Goal: Transaction & Acquisition: Purchase product/service

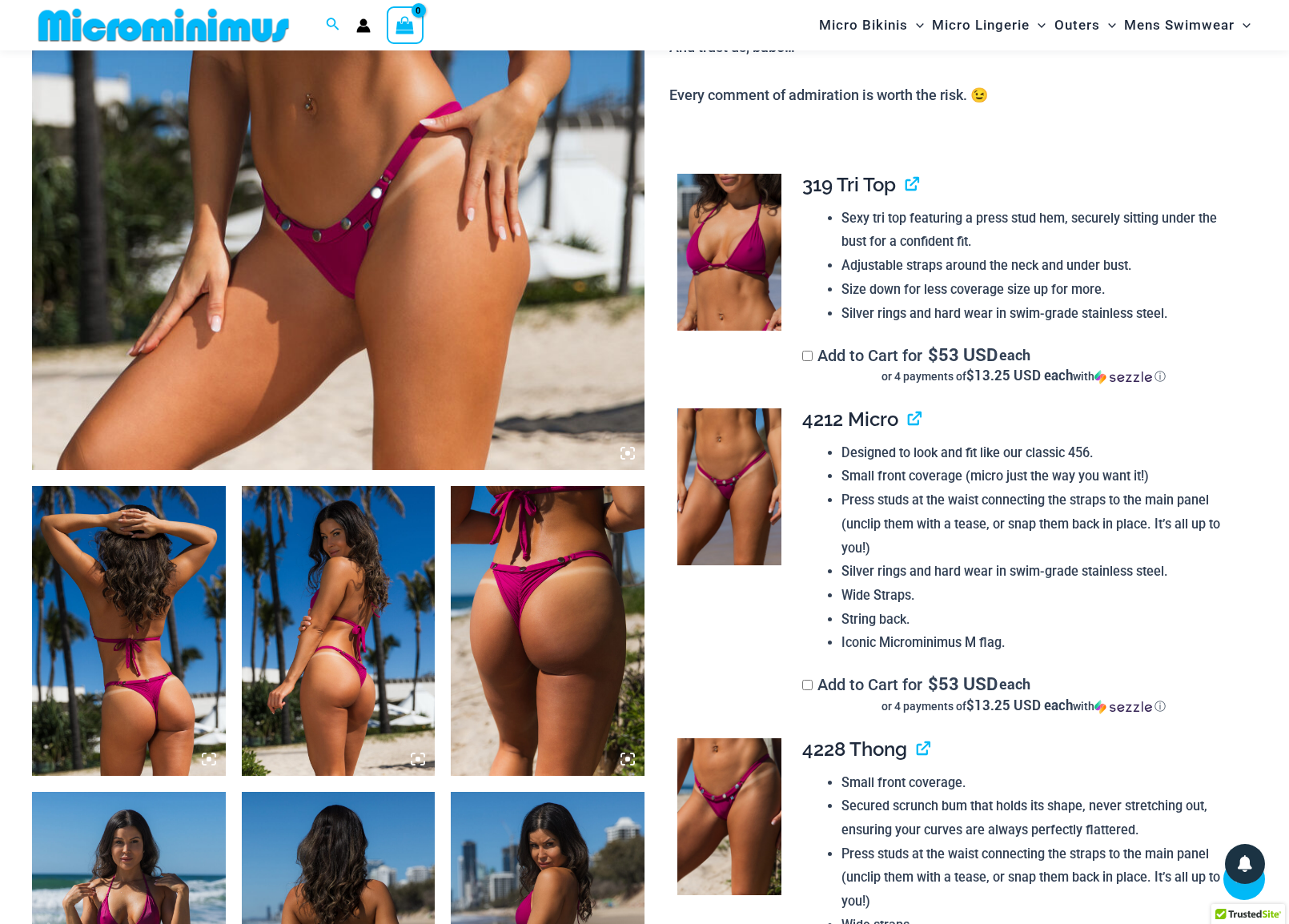
scroll to position [786, 0]
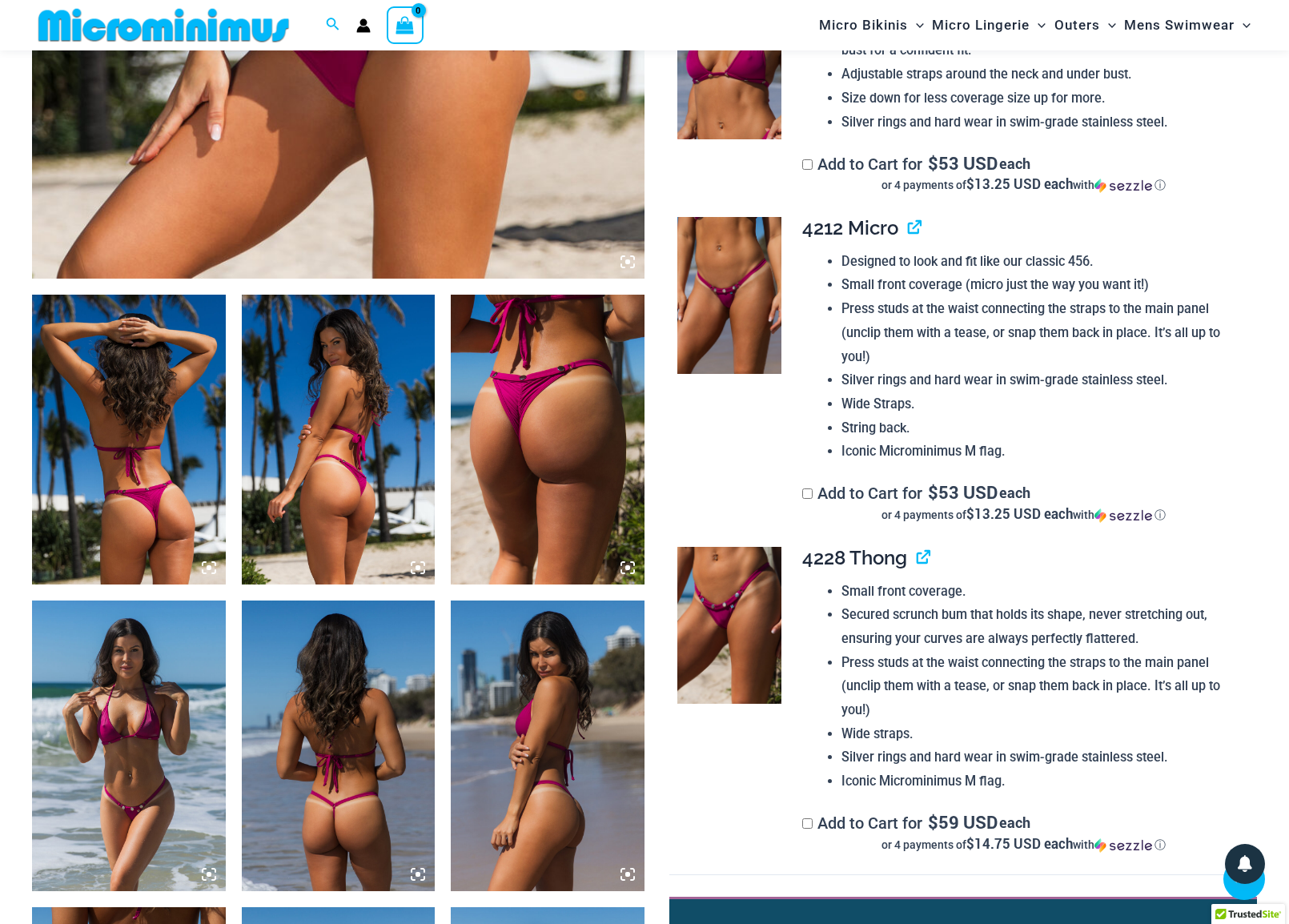
type input "**********"
click at [511, 458] on img at bounding box center [548, 439] width 194 height 290
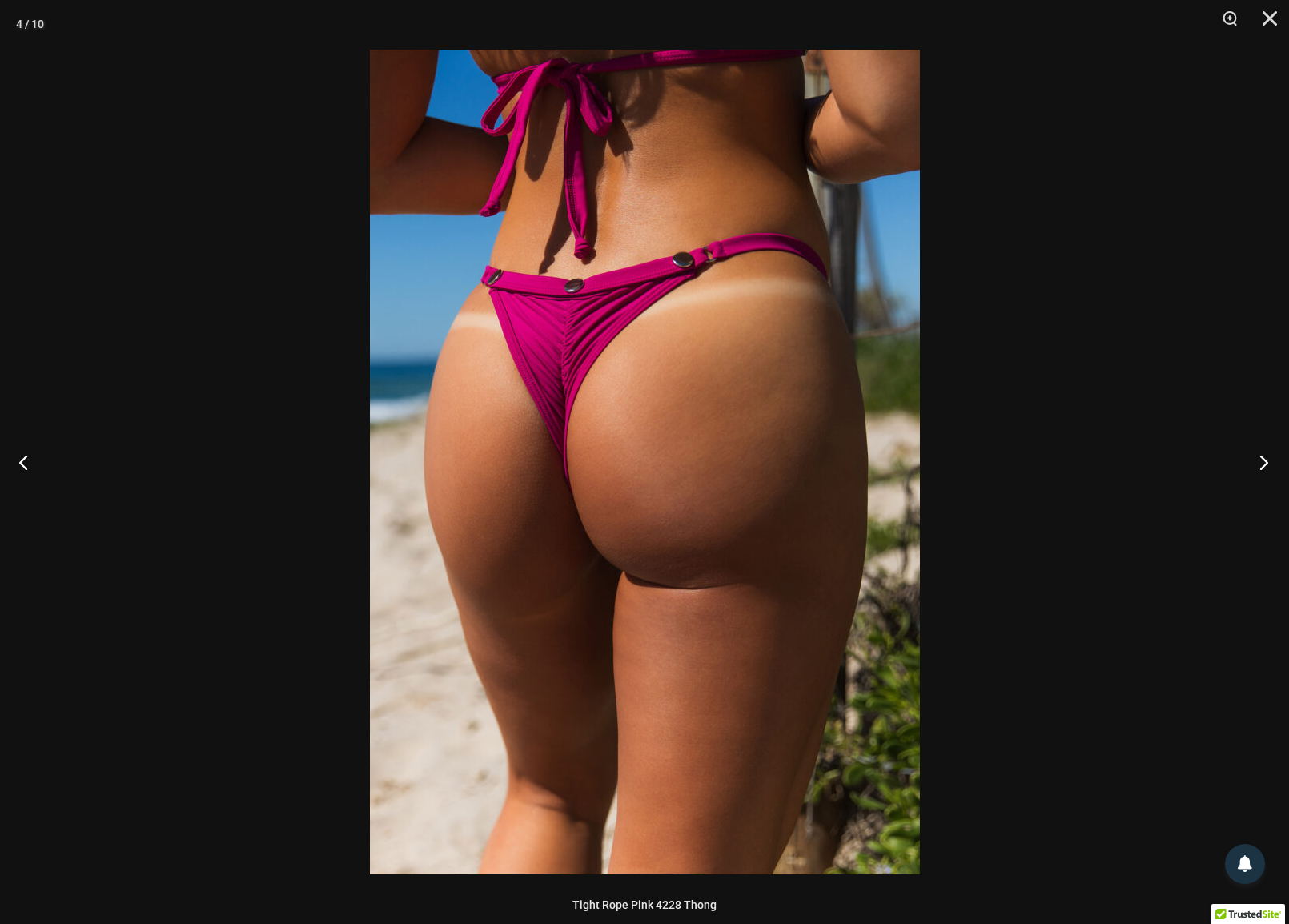
click at [1263, 462] on button "Next" at bounding box center [1259, 462] width 60 height 80
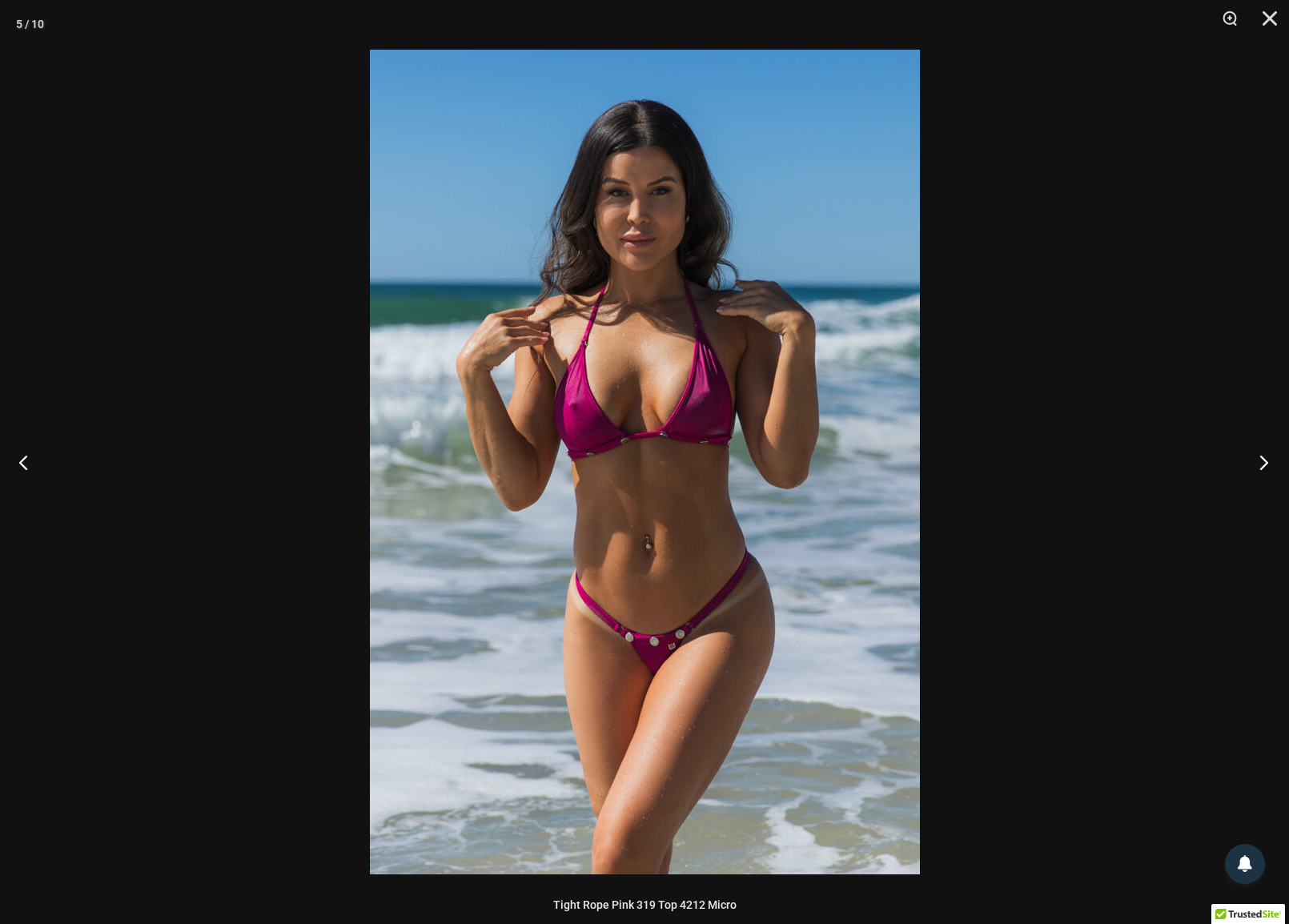
click at [1263, 462] on button "Next" at bounding box center [1259, 462] width 60 height 80
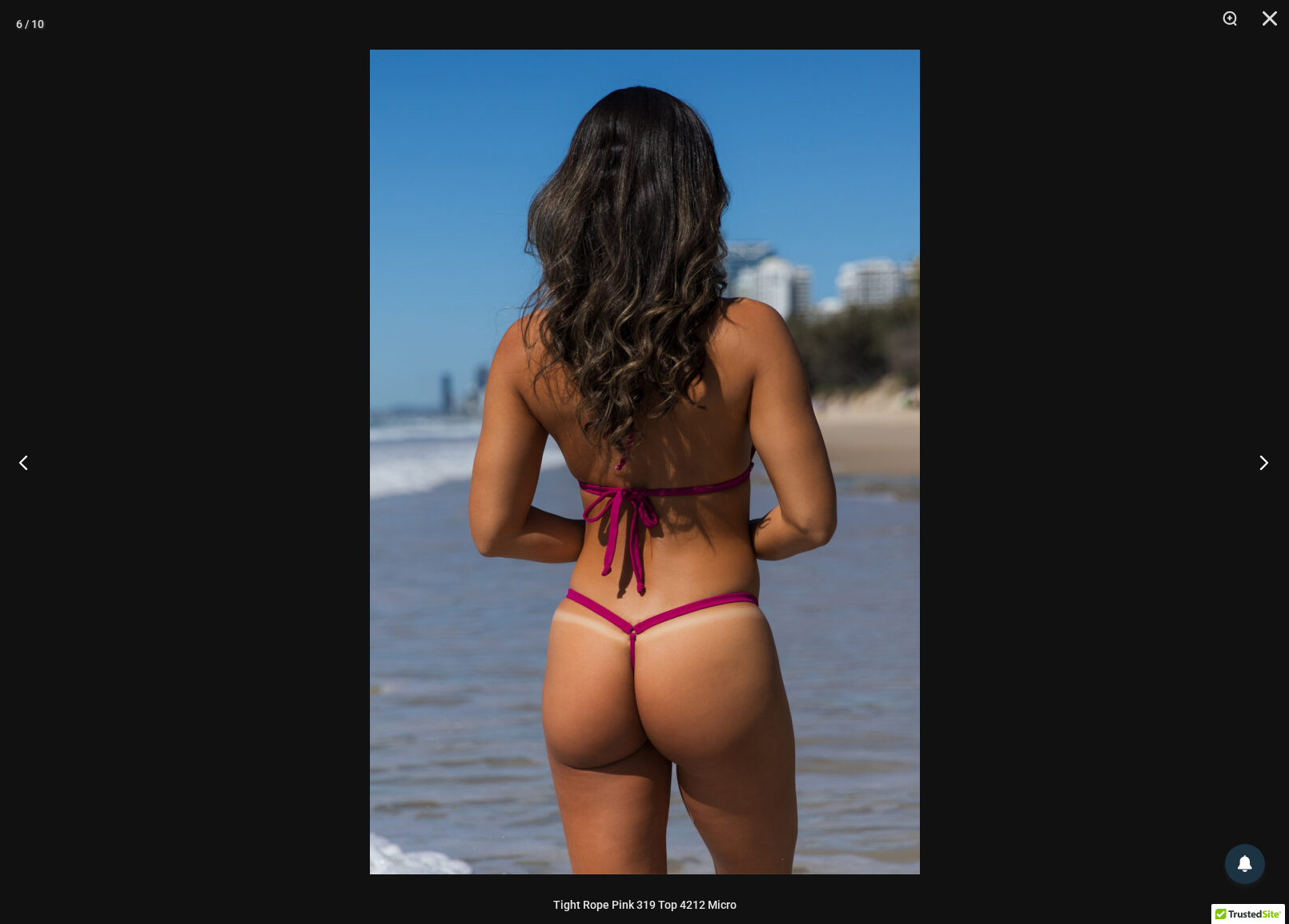
click at [1263, 462] on button "Next" at bounding box center [1259, 462] width 60 height 80
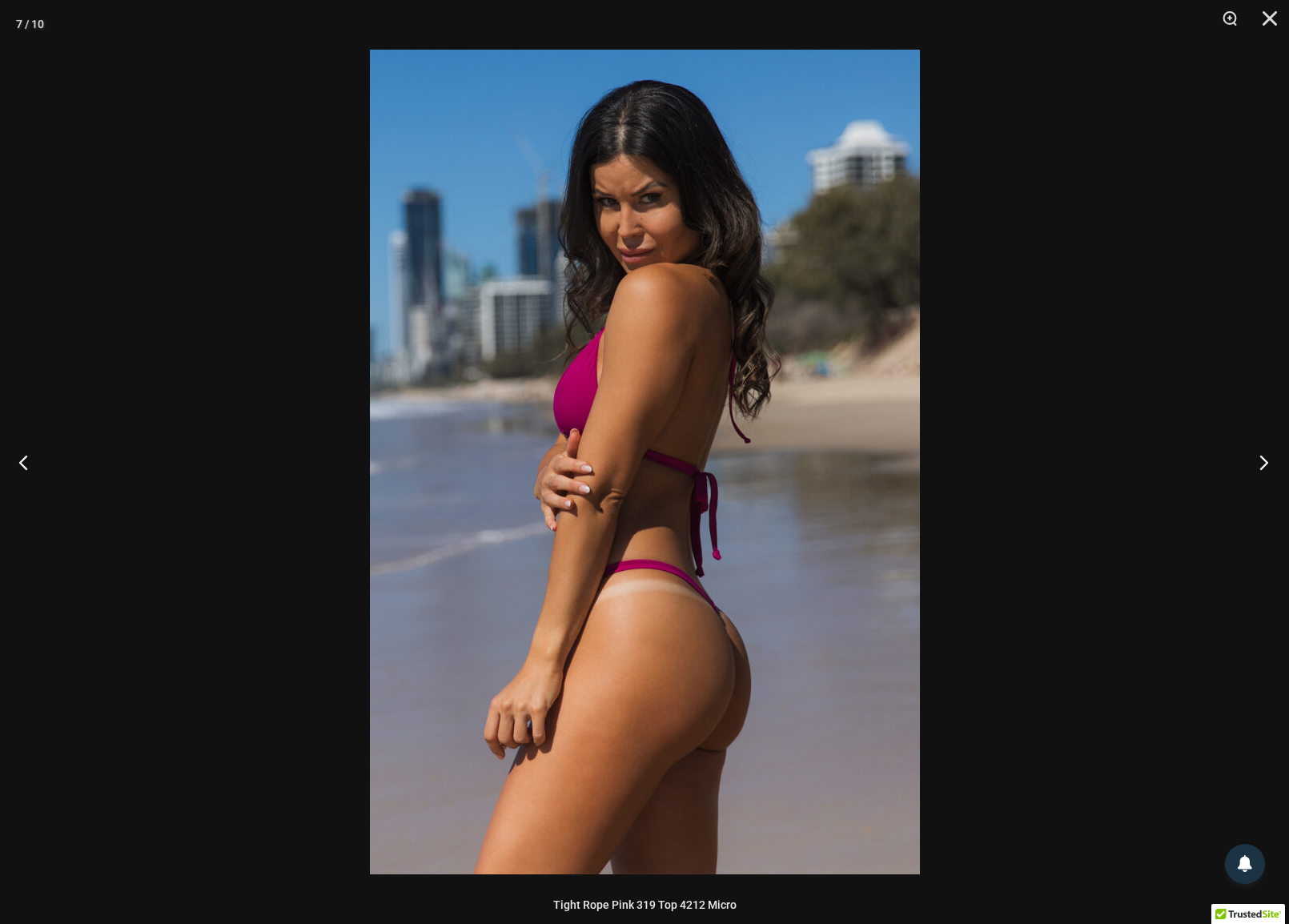
click at [1263, 462] on button "Next" at bounding box center [1259, 462] width 60 height 80
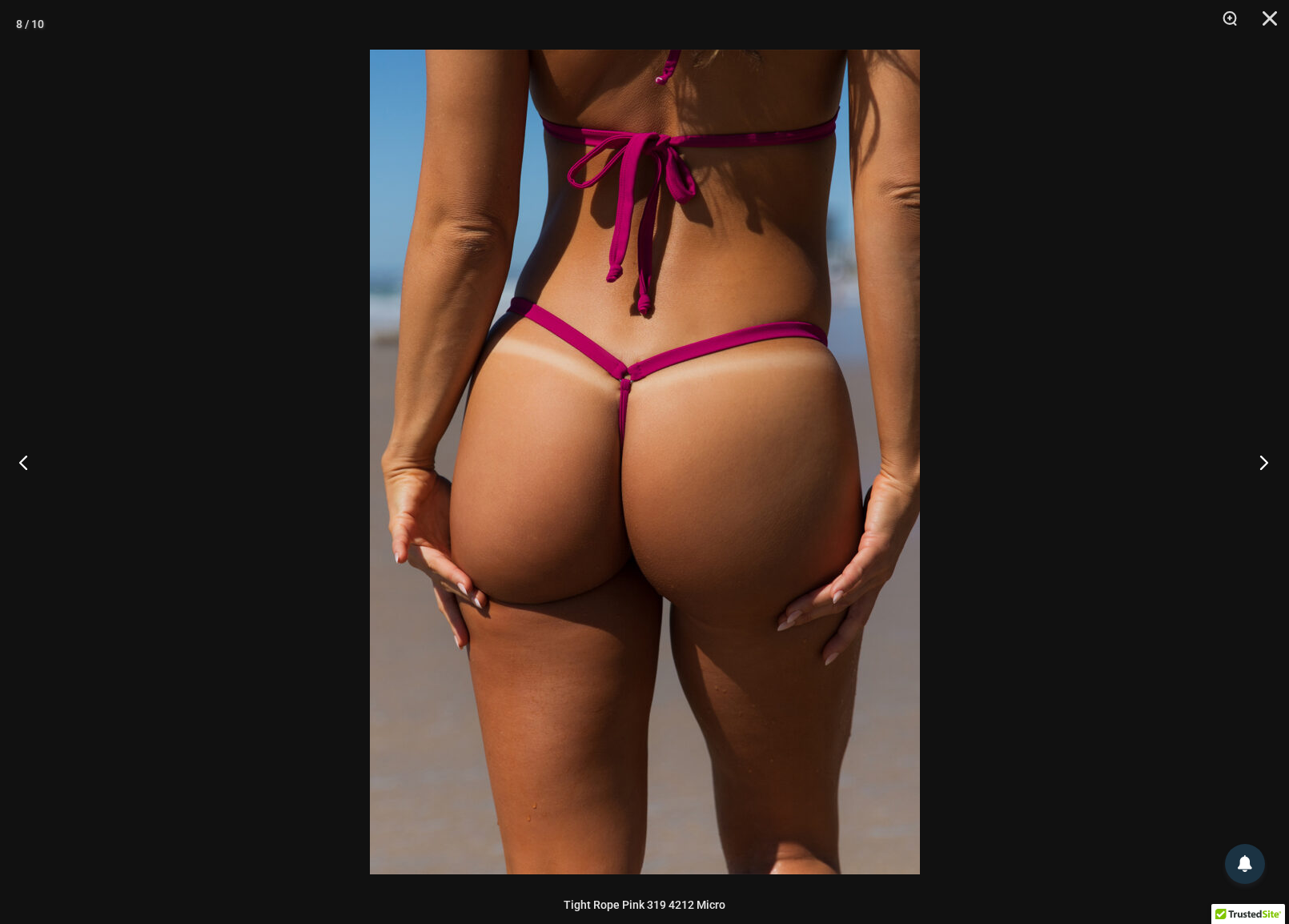
click at [1263, 462] on button "Next" at bounding box center [1259, 462] width 60 height 80
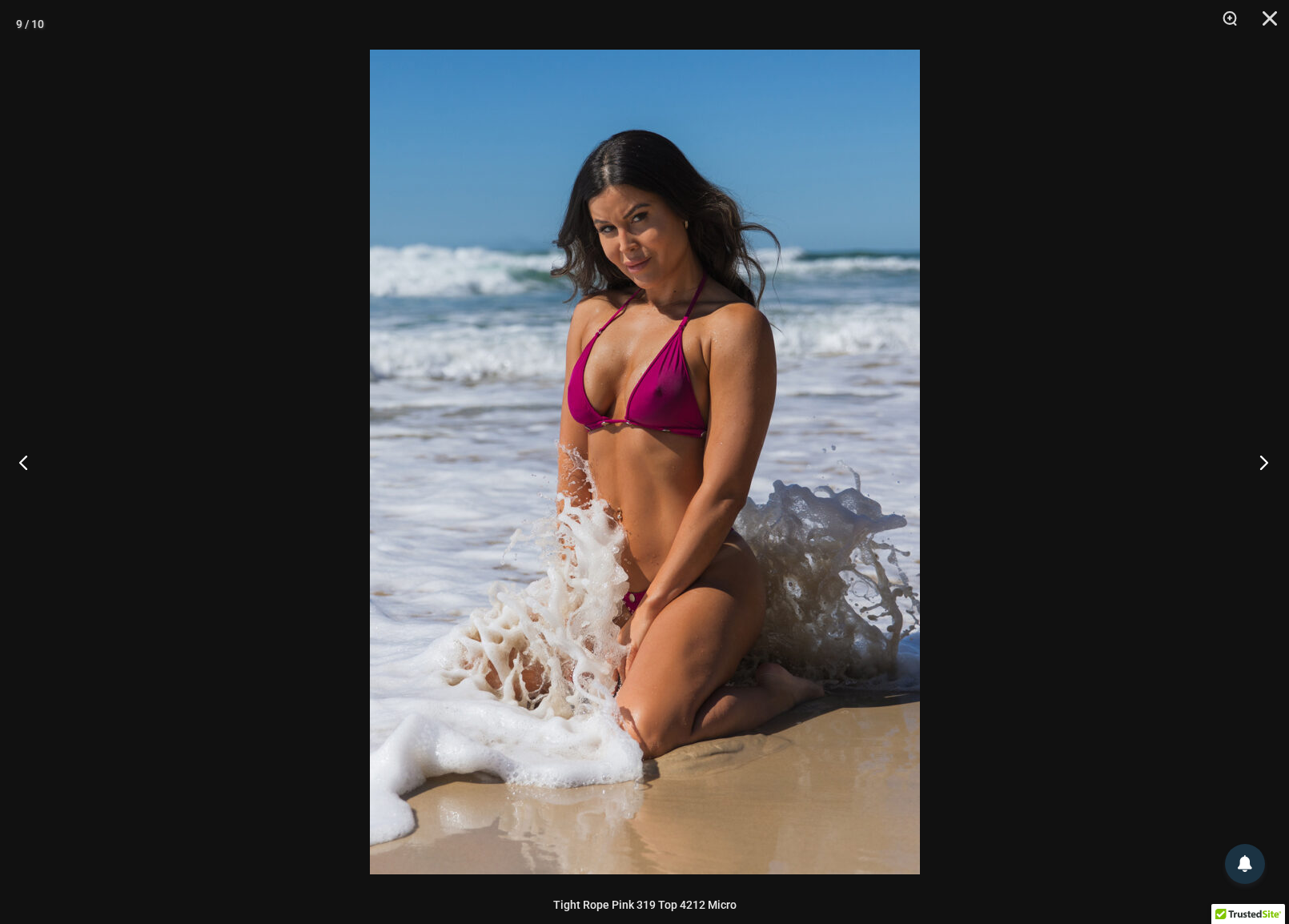
click at [1263, 462] on button "Next" at bounding box center [1259, 462] width 60 height 80
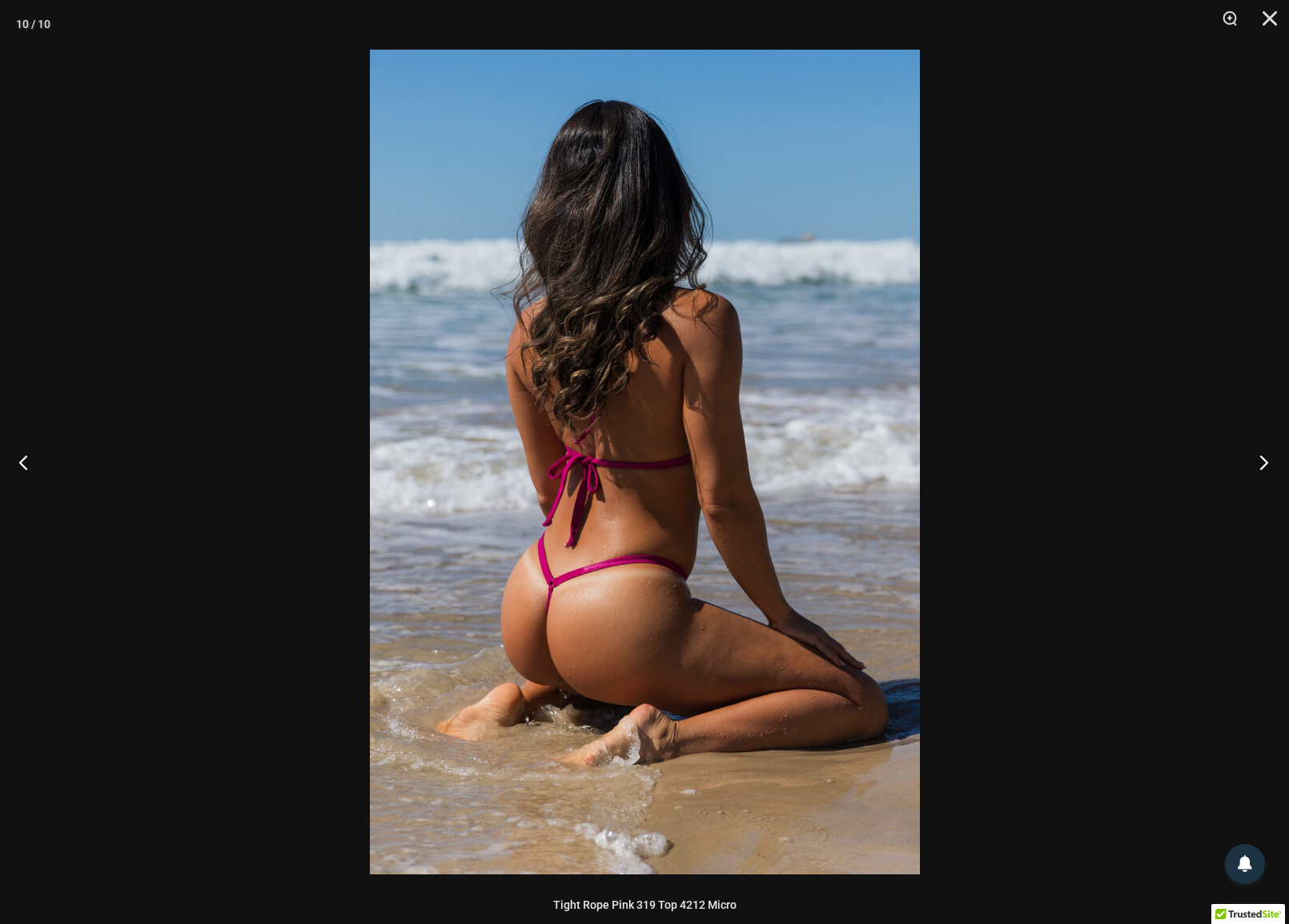
click at [1263, 462] on button "Next" at bounding box center [1259, 462] width 60 height 80
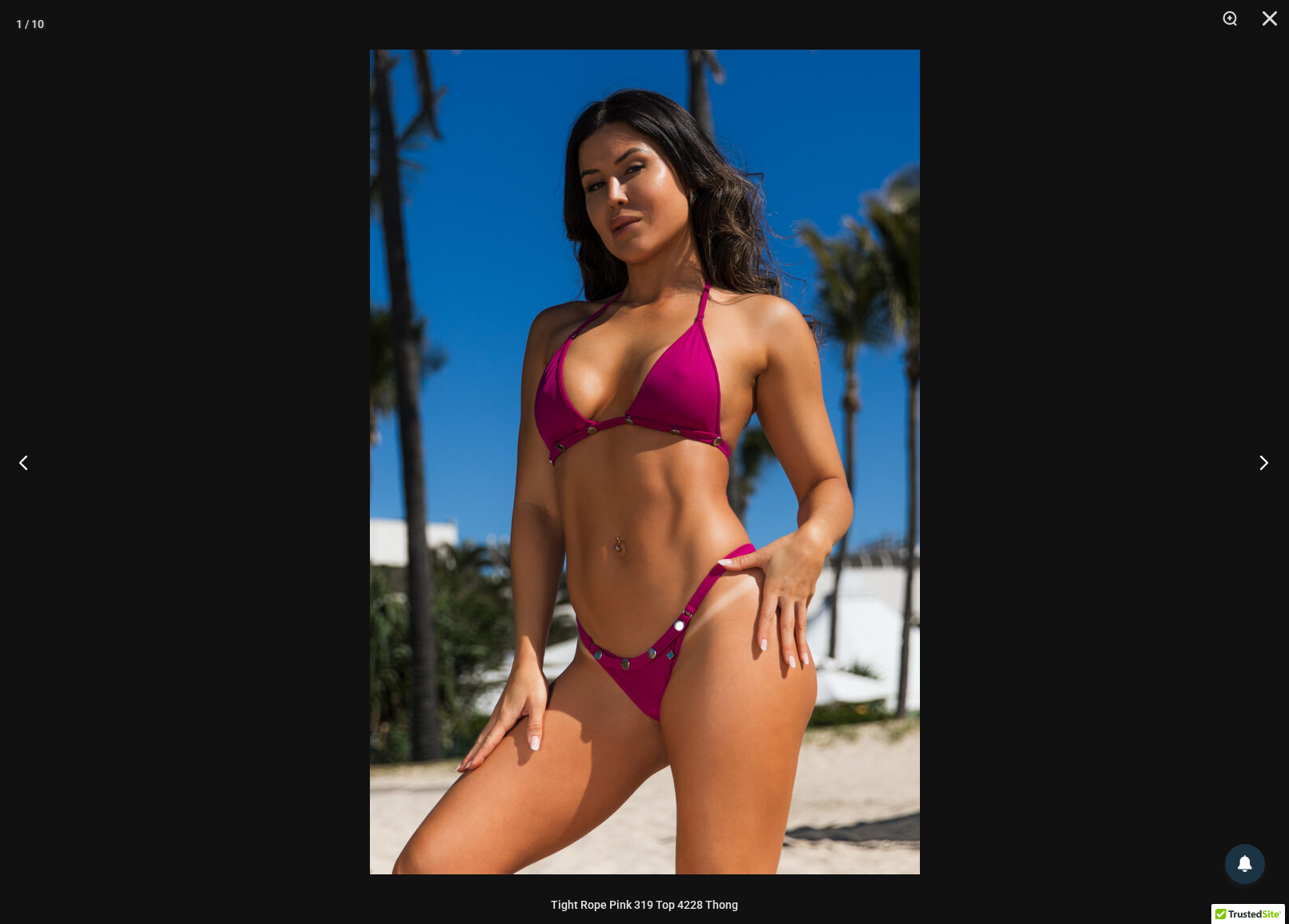
click at [1263, 462] on button "Next" at bounding box center [1259, 462] width 60 height 80
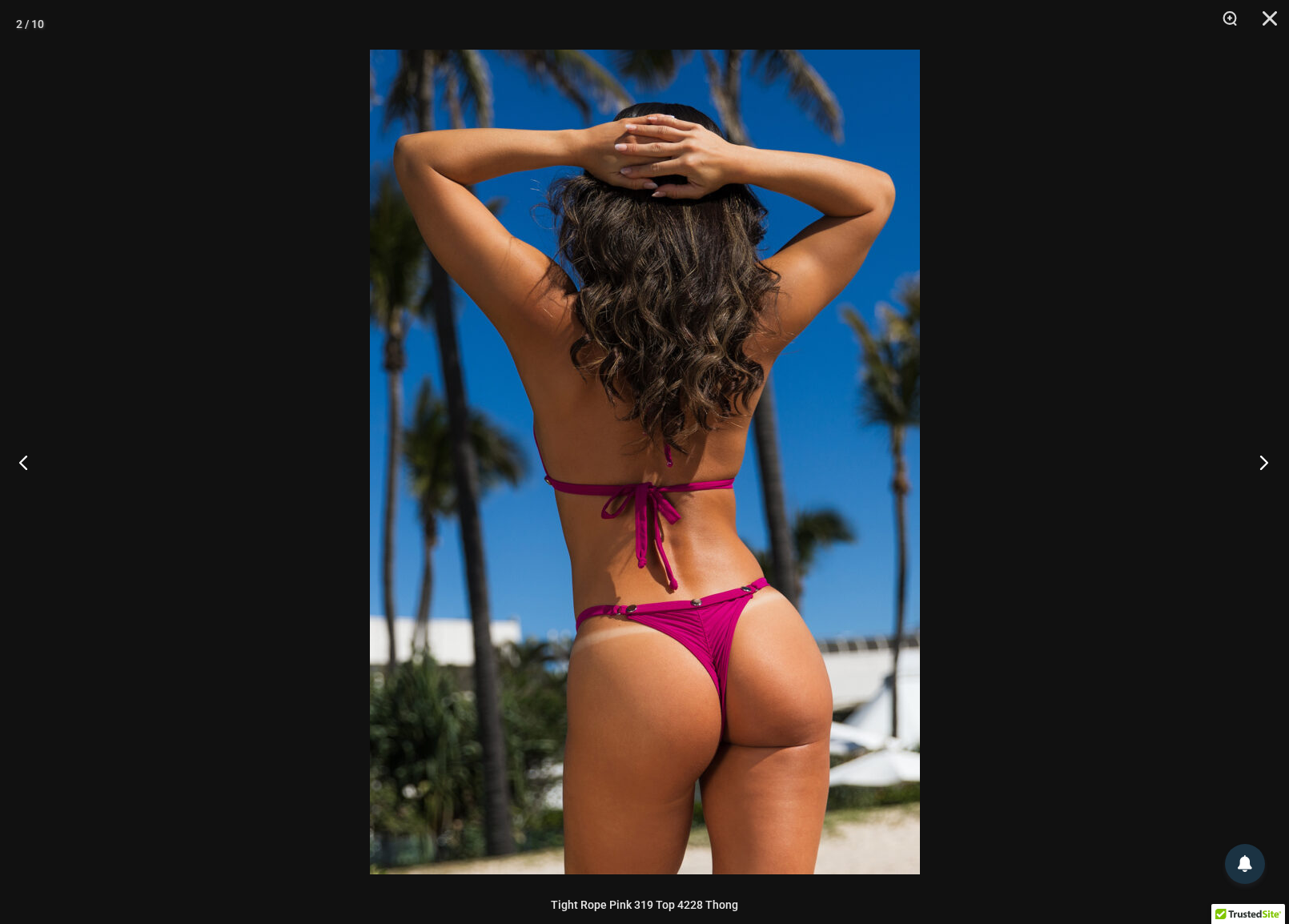
click at [1263, 462] on button "Next" at bounding box center [1259, 462] width 60 height 80
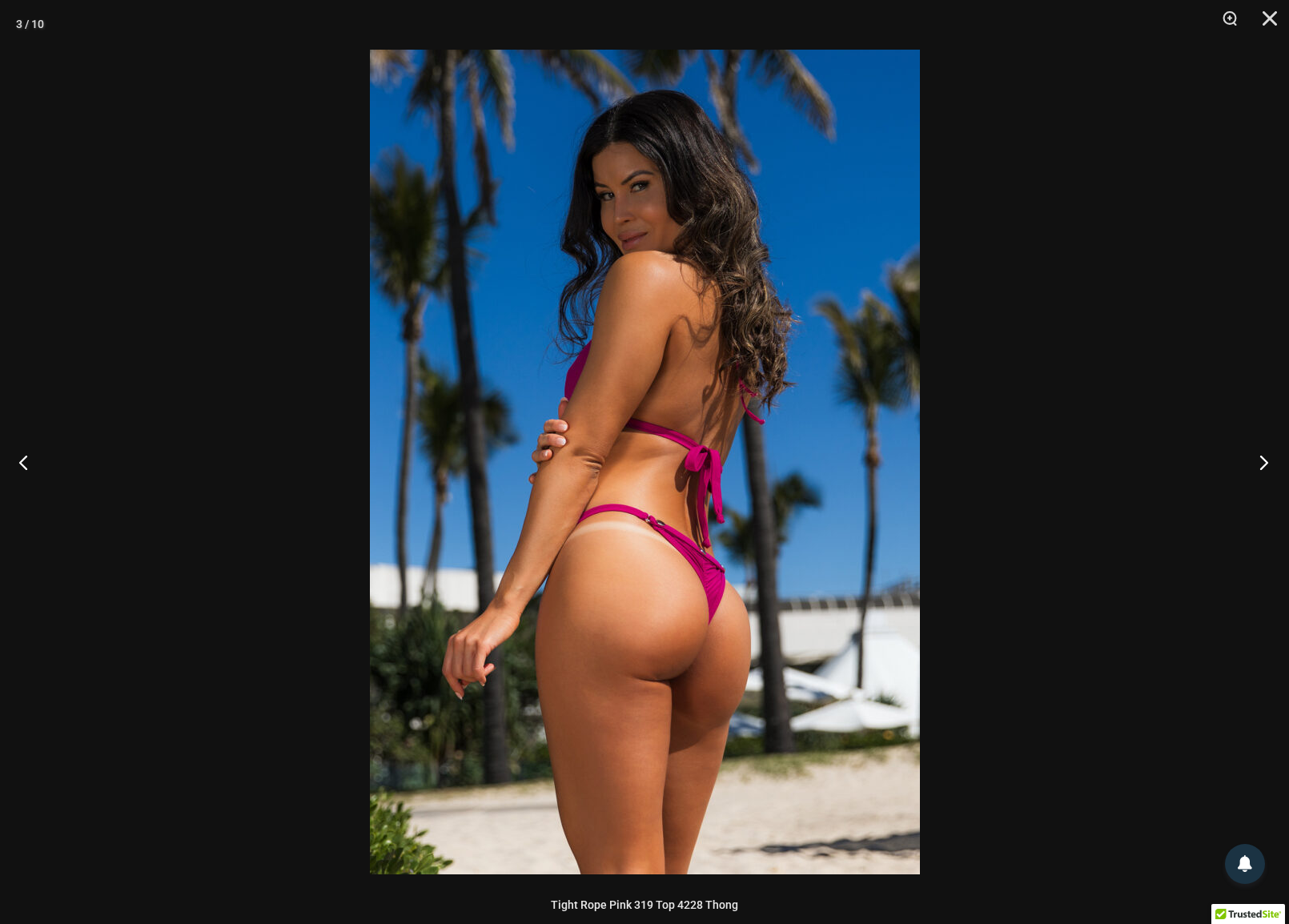
click at [1263, 462] on button "Next" at bounding box center [1259, 462] width 60 height 80
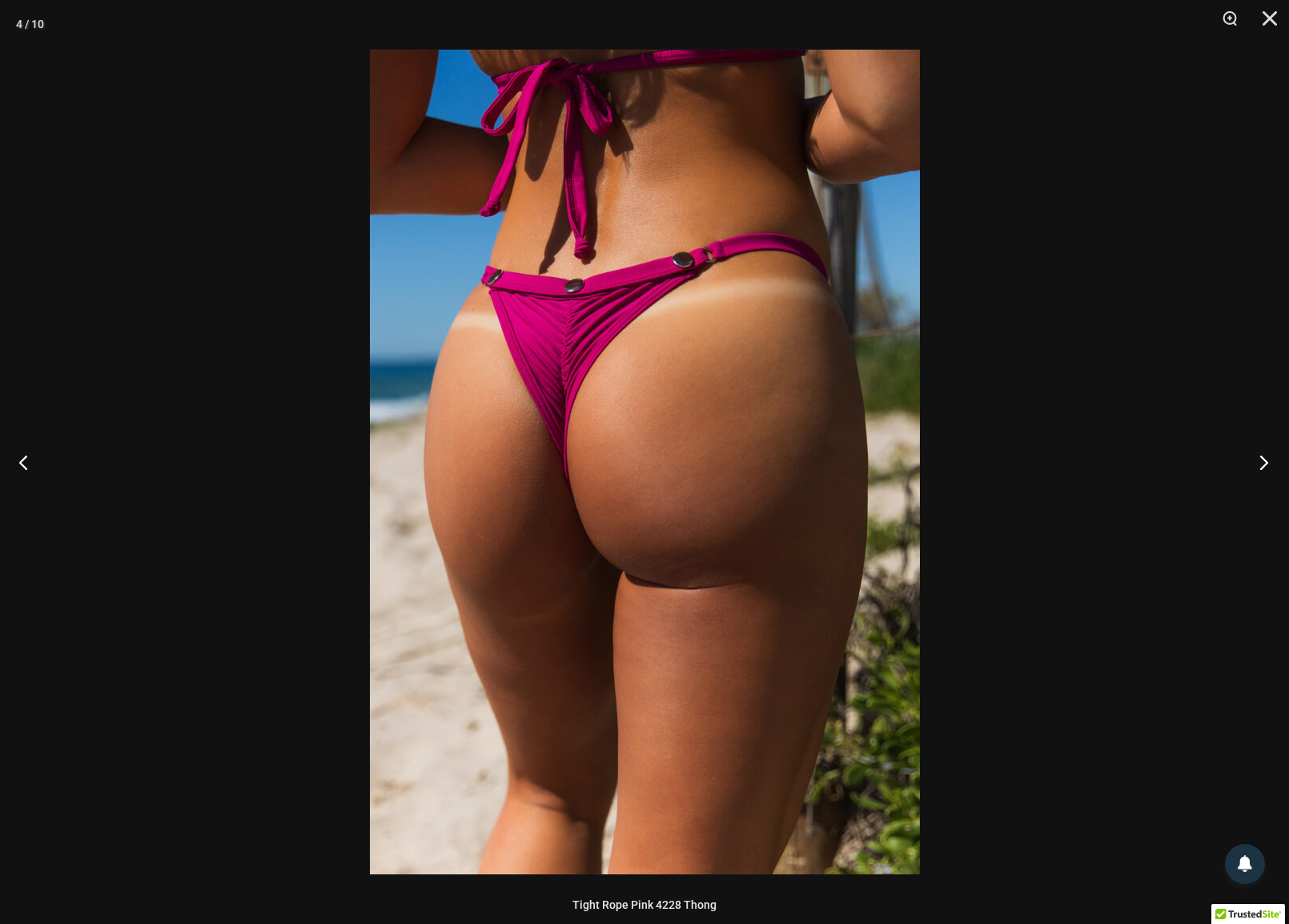
click at [1263, 462] on button "Next" at bounding box center [1259, 462] width 60 height 80
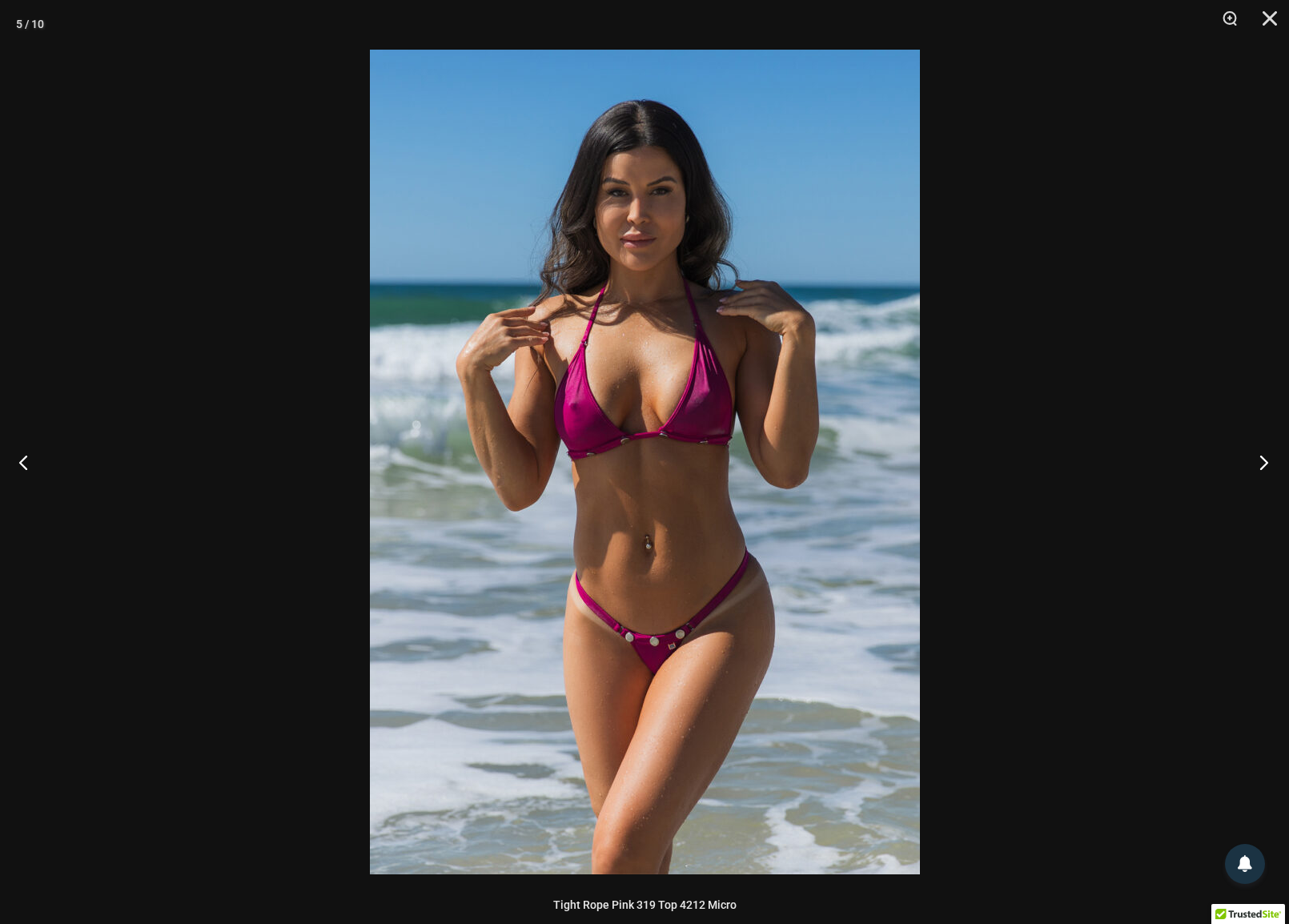
click at [1263, 462] on button "Next" at bounding box center [1259, 462] width 60 height 80
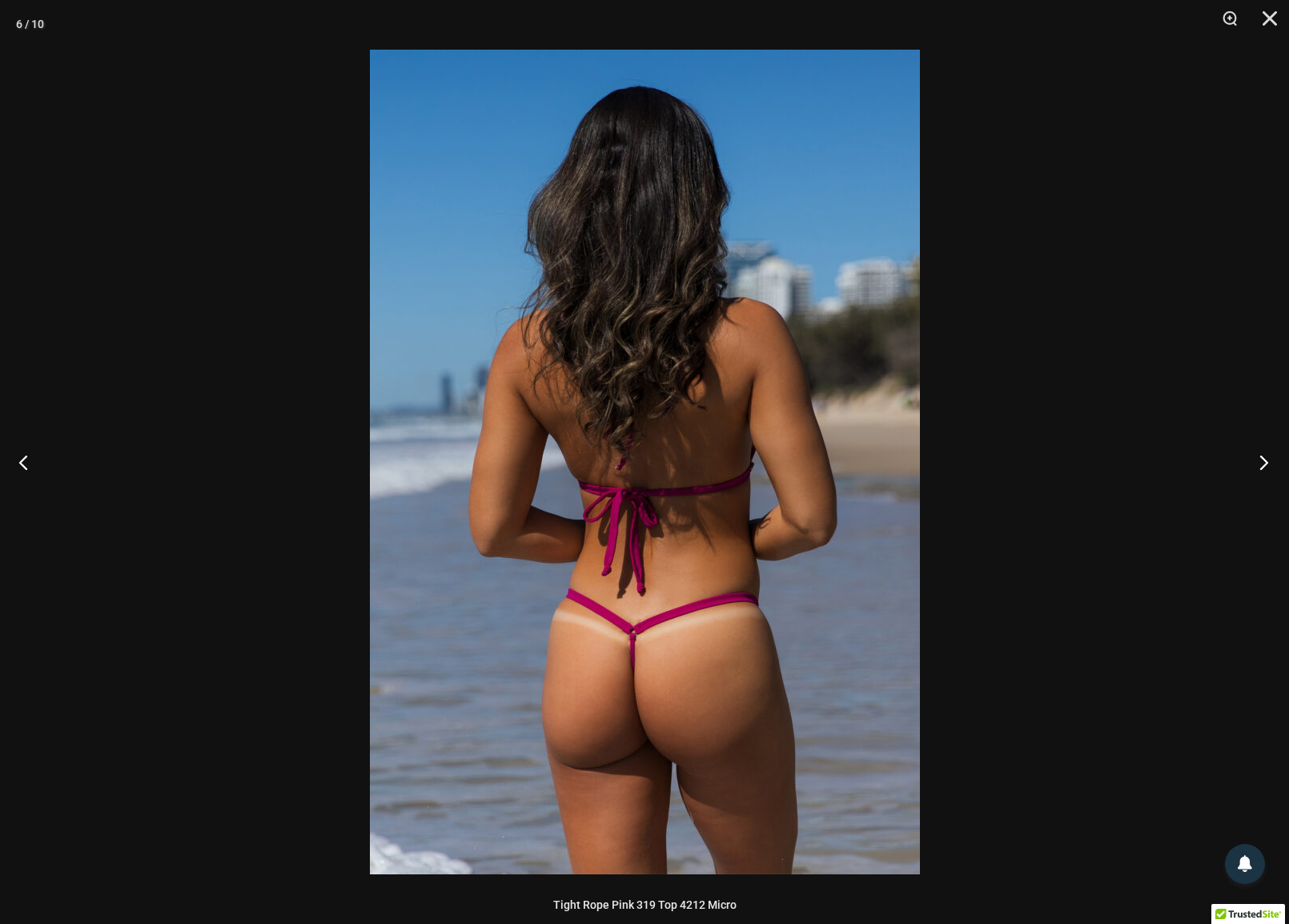
click at [1263, 462] on button "Next" at bounding box center [1259, 462] width 60 height 80
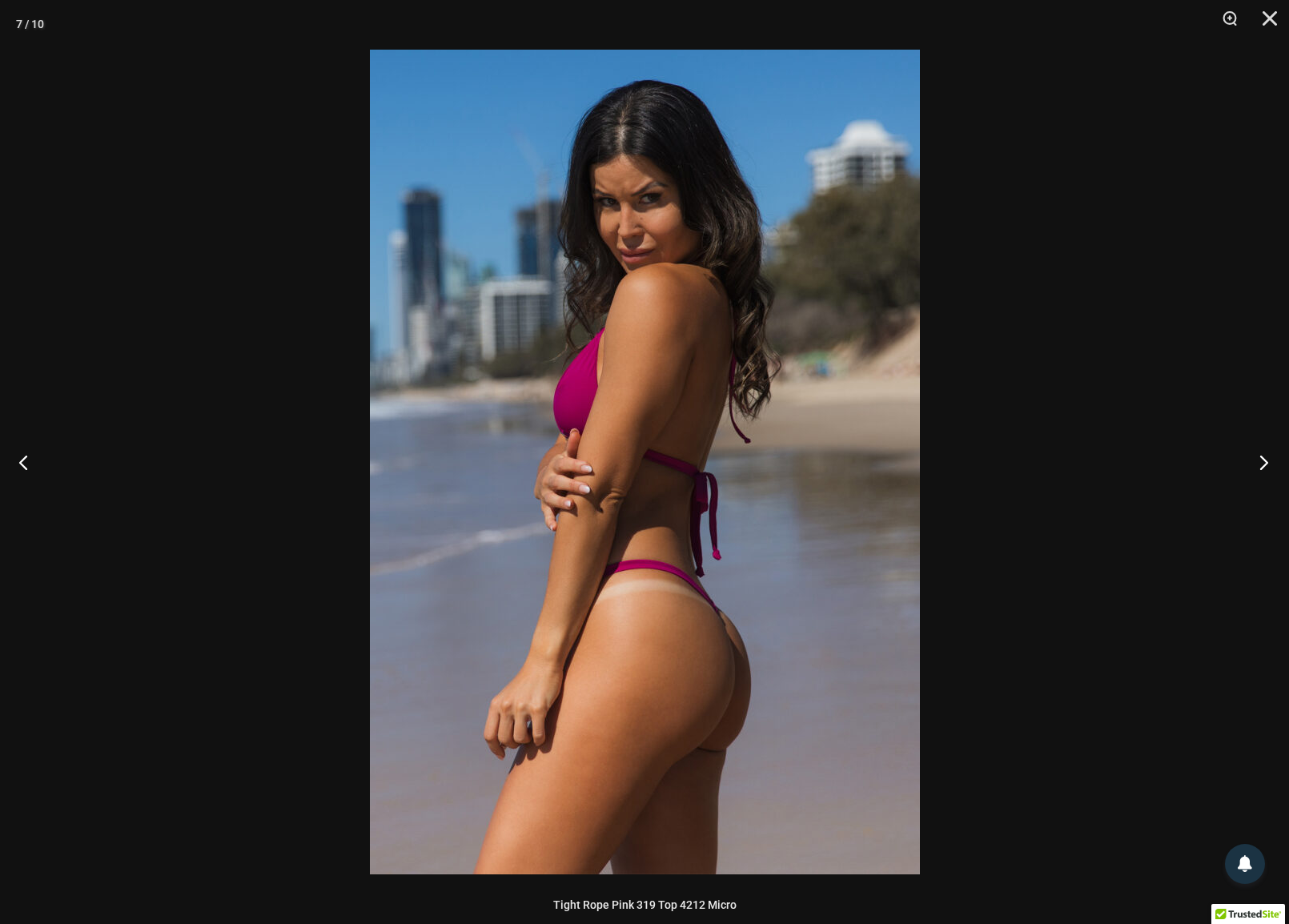
click at [1263, 462] on button "Next" at bounding box center [1259, 462] width 60 height 80
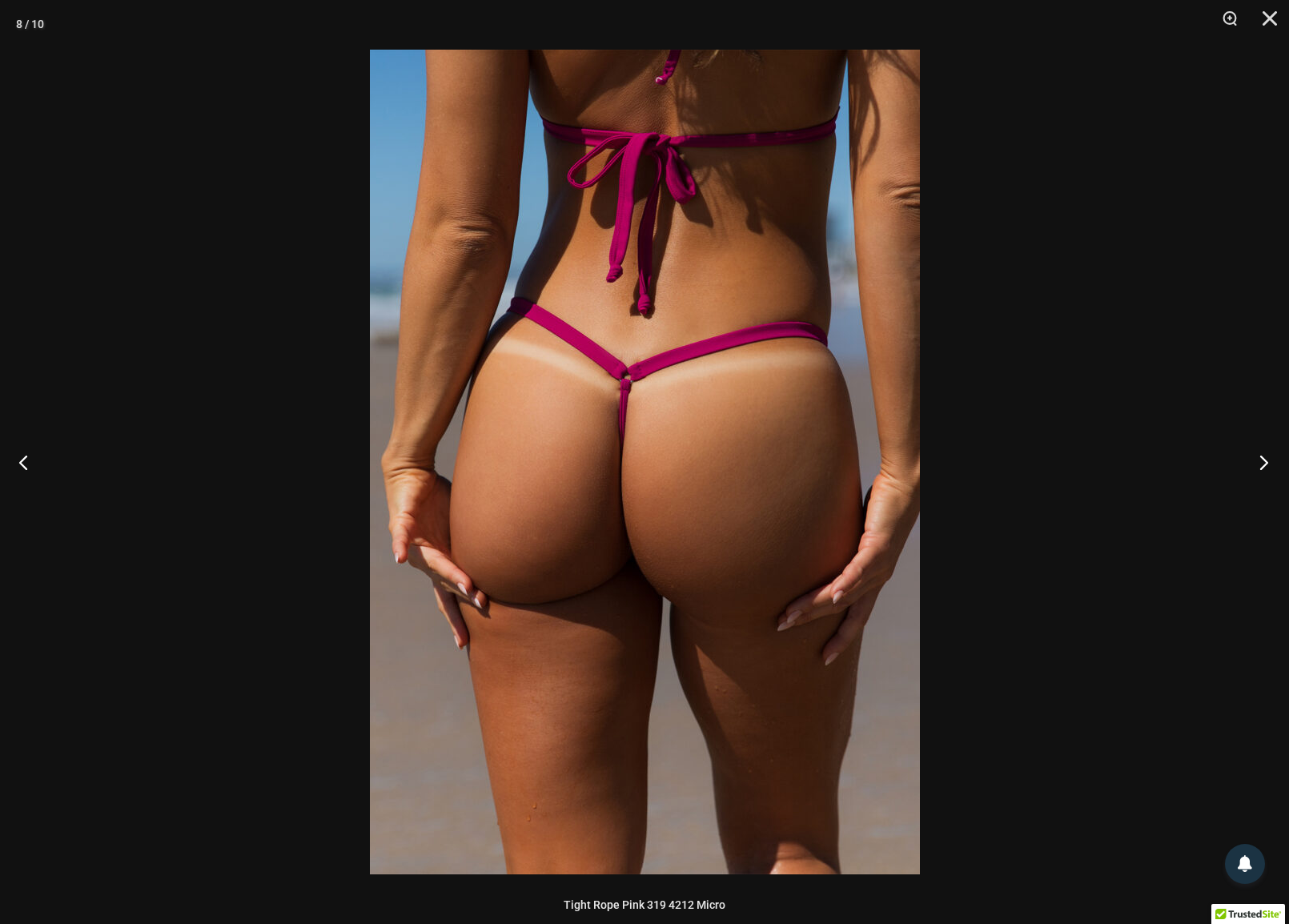
click at [1263, 462] on button "Next" at bounding box center [1259, 462] width 60 height 80
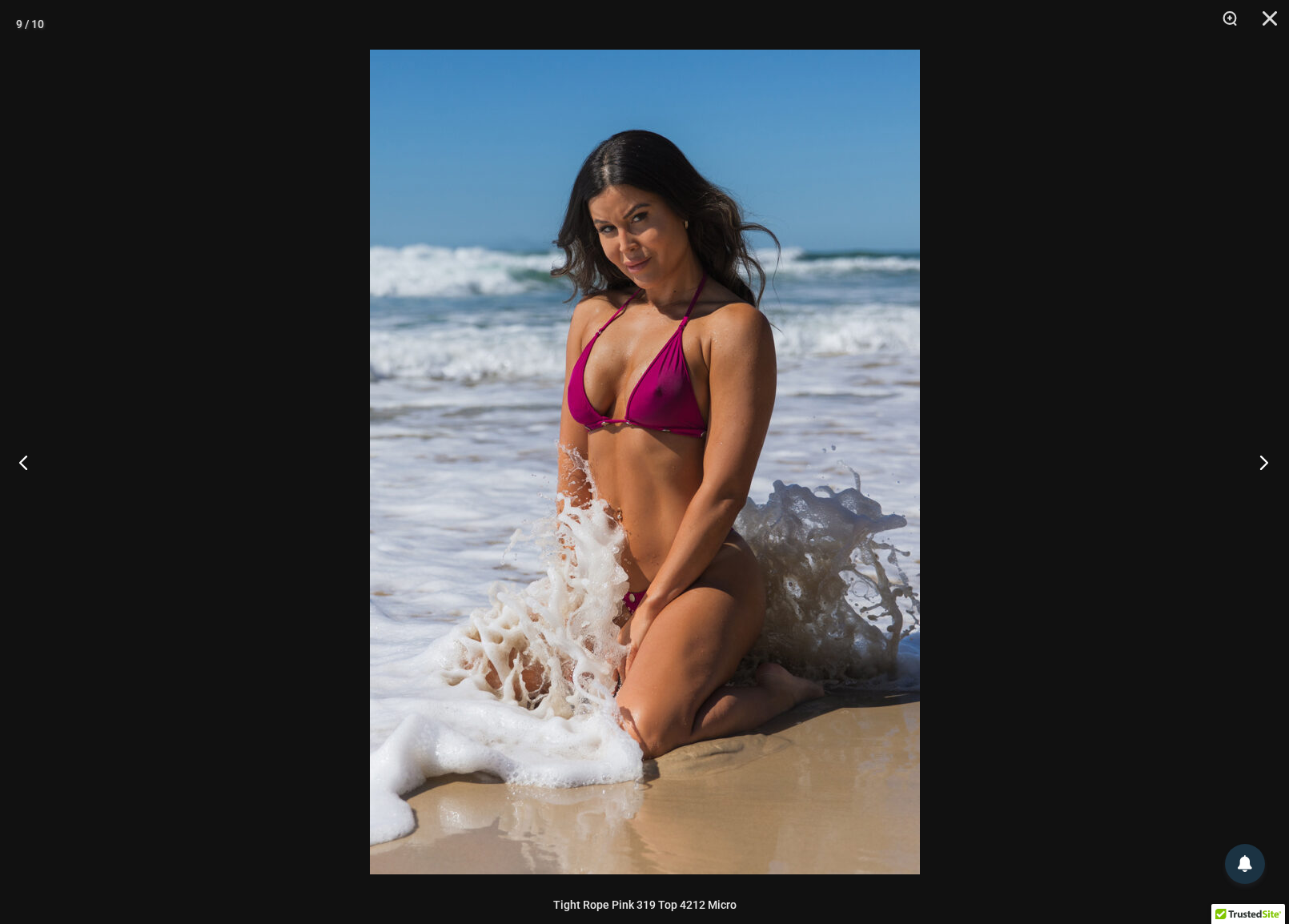
click at [1263, 462] on button "Next" at bounding box center [1259, 462] width 60 height 80
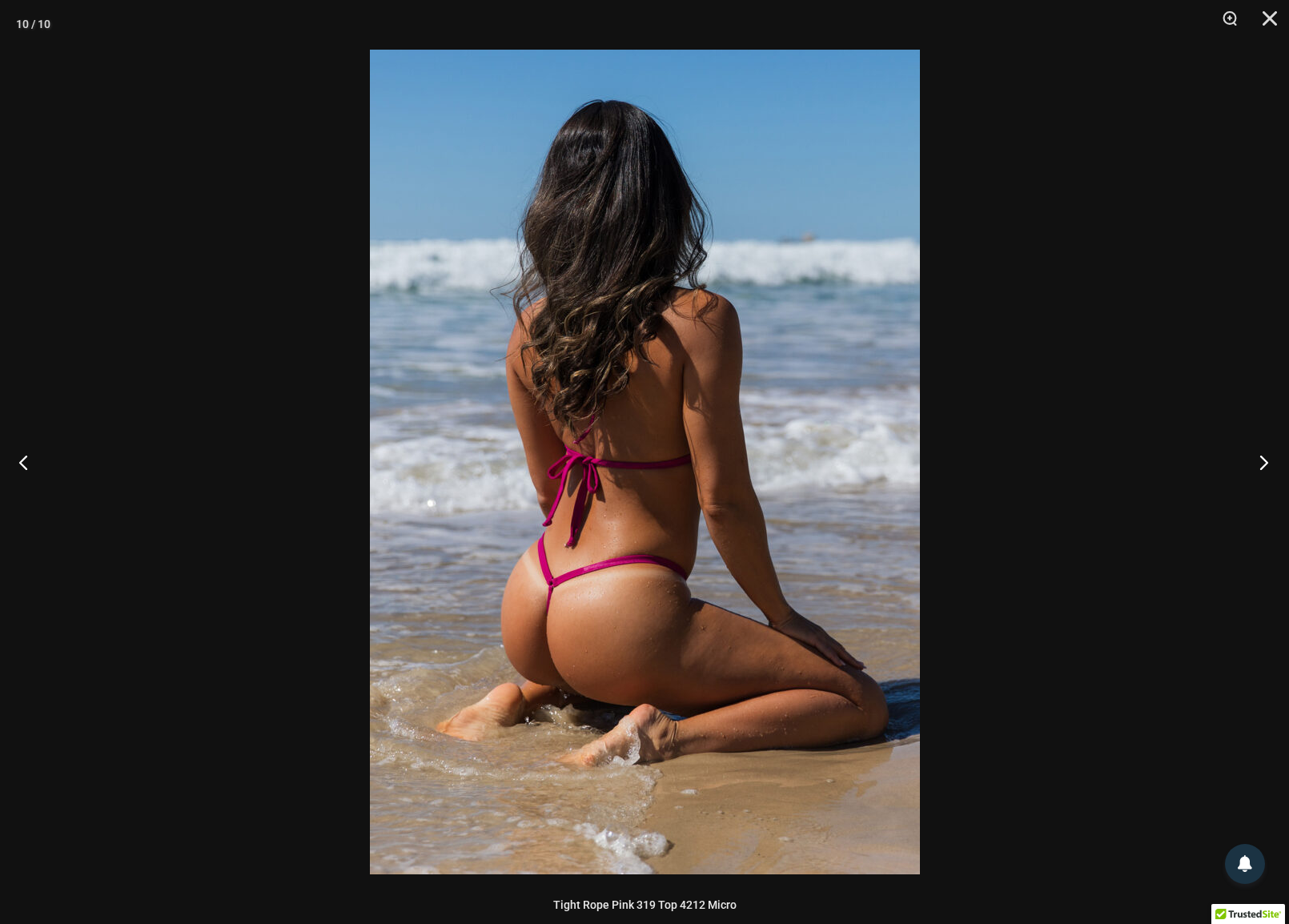
click at [1263, 462] on button "Next" at bounding box center [1259, 462] width 60 height 80
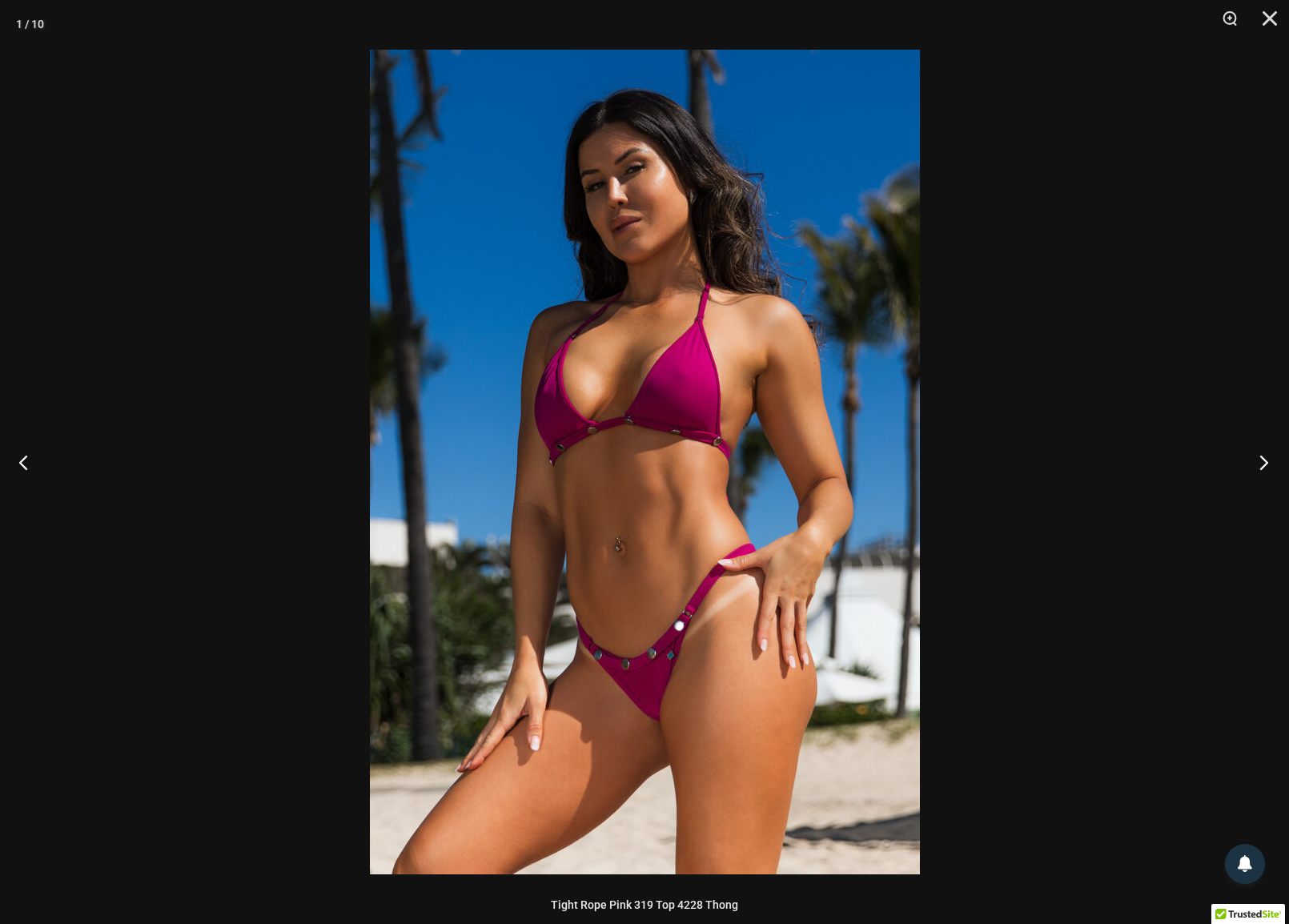
click at [1263, 462] on button "Next" at bounding box center [1259, 462] width 60 height 80
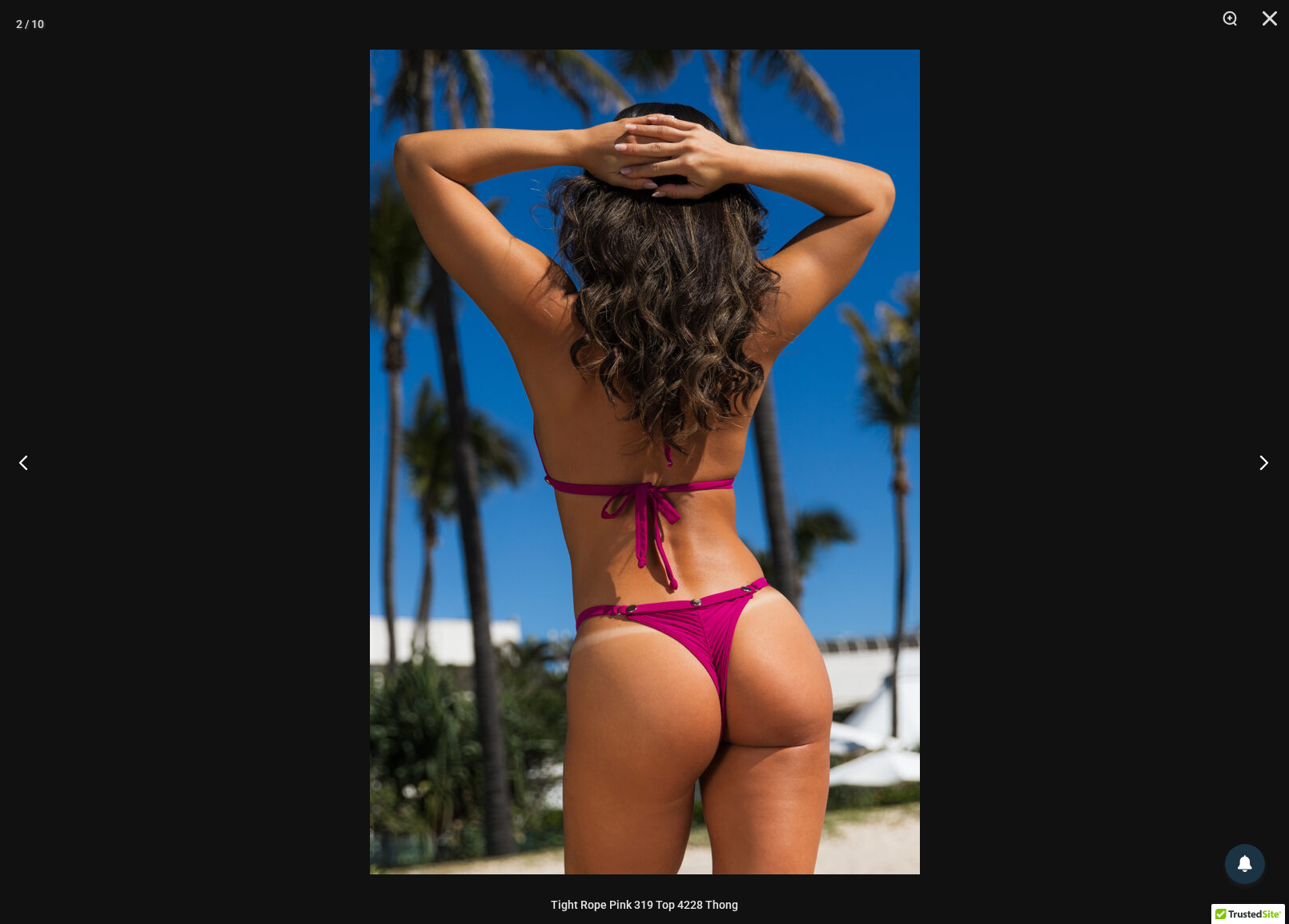
click at [1263, 462] on button "Next" at bounding box center [1259, 462] width 60 height 80
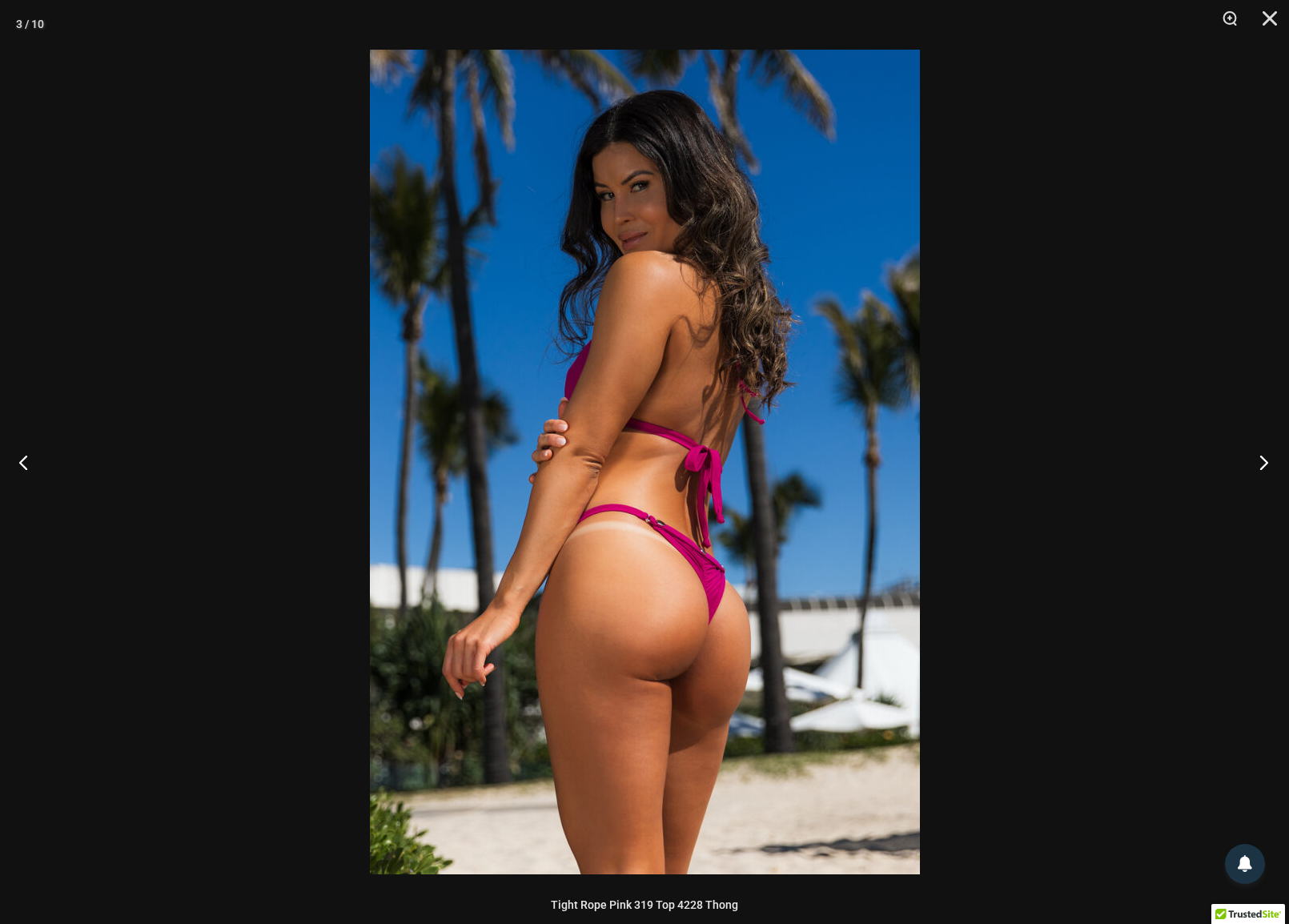
click at [1263, 462] on button "Next" at bounding box center [1259, 462] width 60 height 80
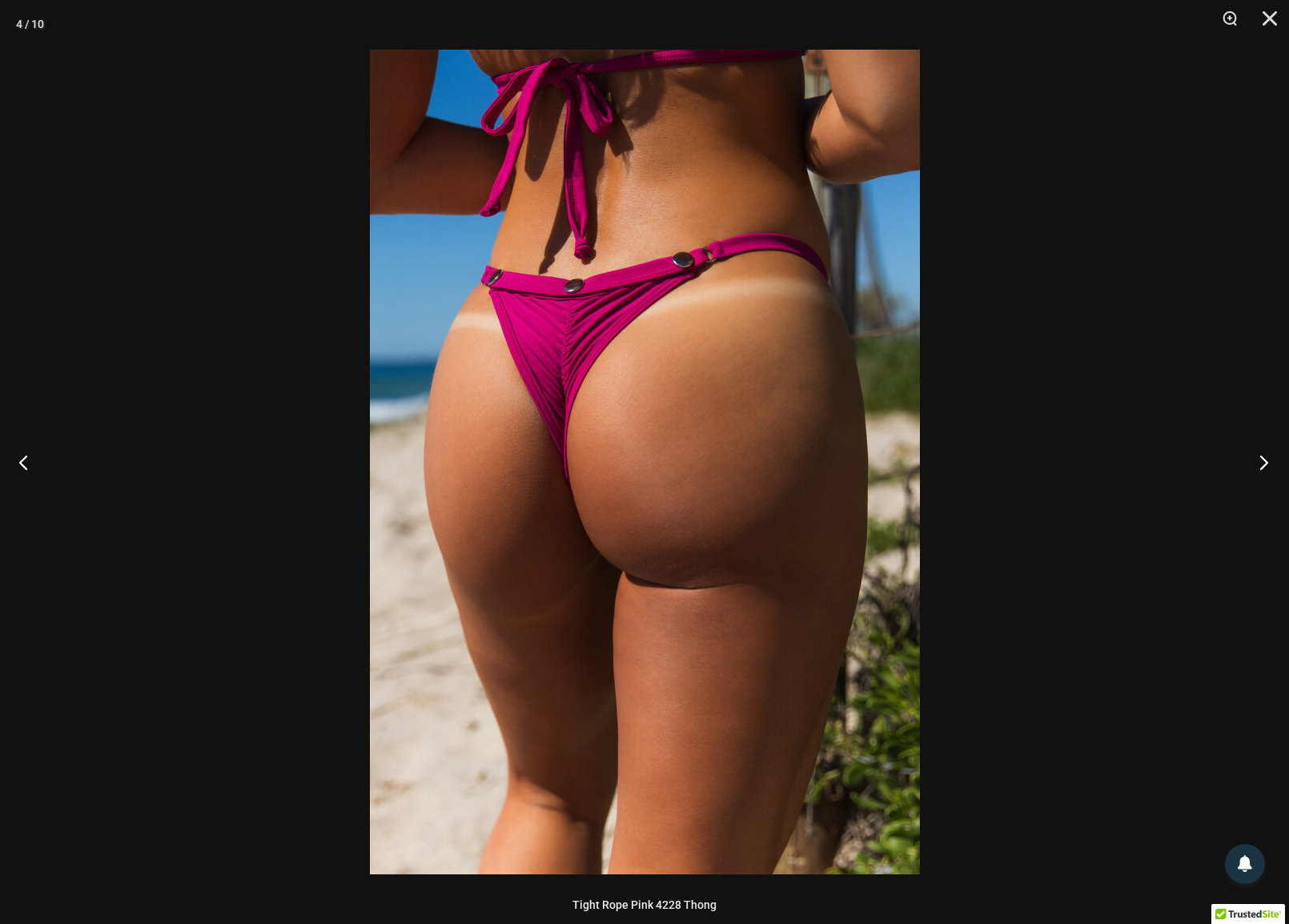
click at [1263, 462] on button "Next" at bounding box center [1259, 462] width 60 height 80
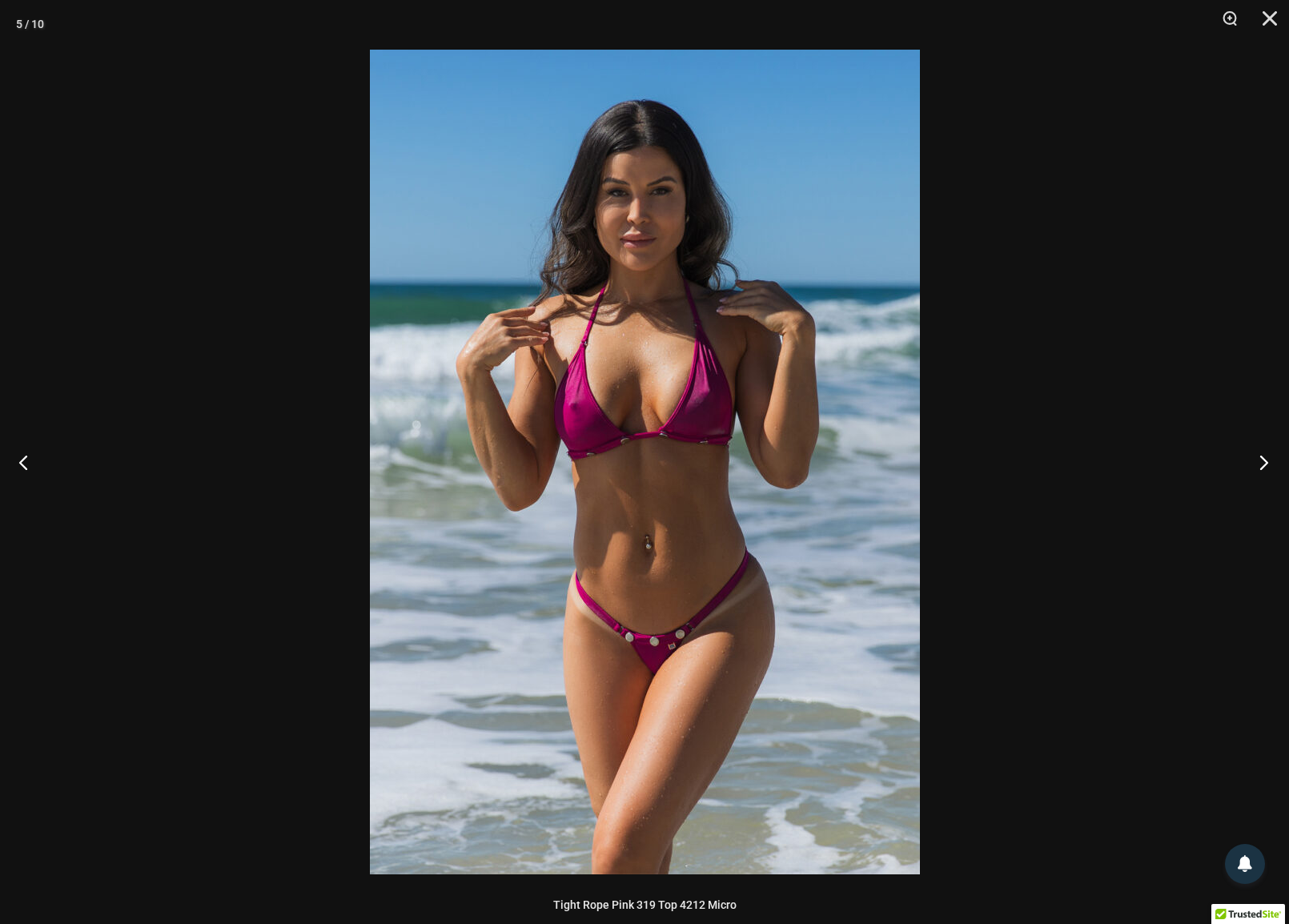
click at [1263, 462] on button "Next" at bounding box center [1259, 462] width 60 height 80
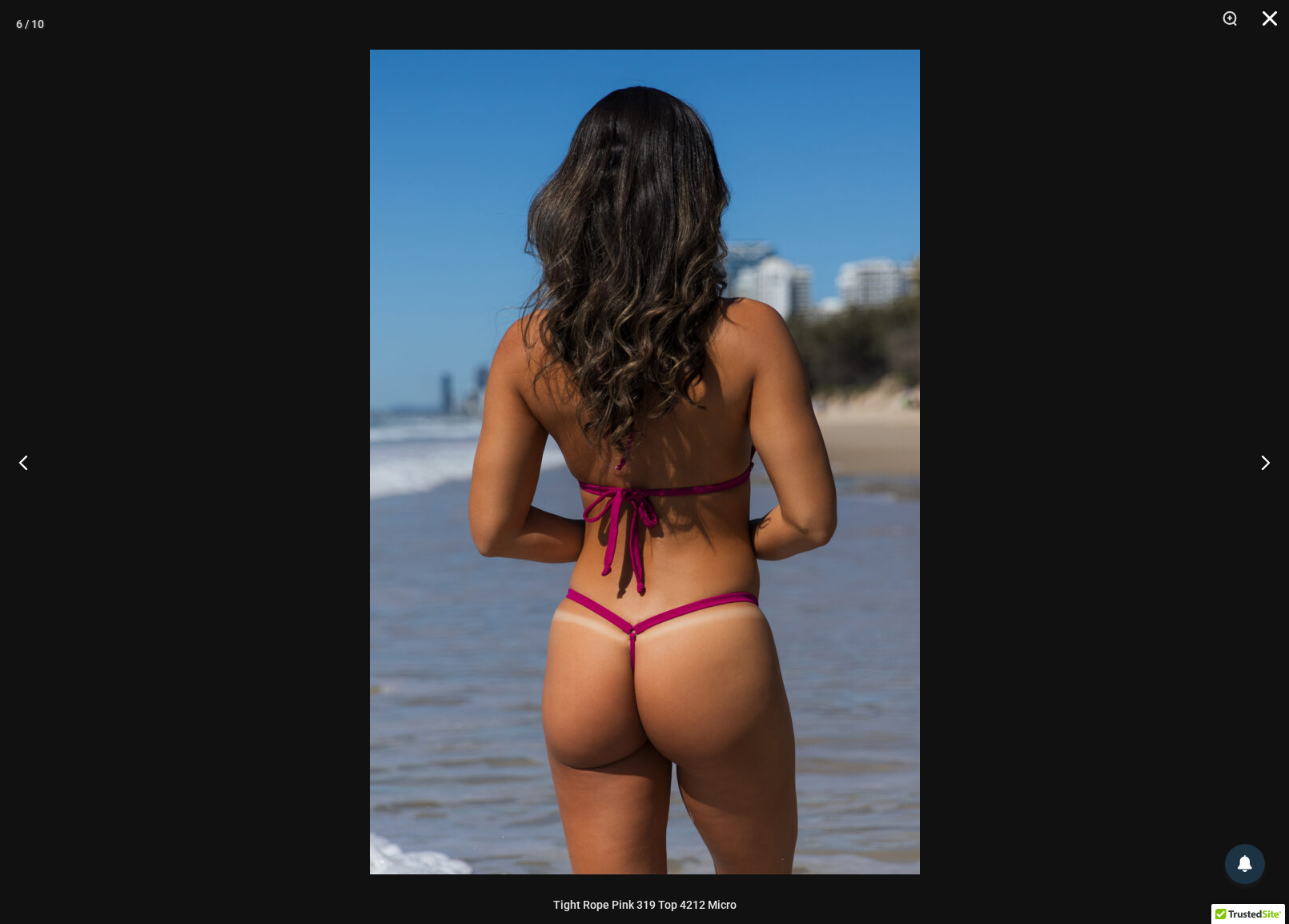
click at [1265, 10] on button "Close" at bounding box center [1265, 24] width 40 height 48
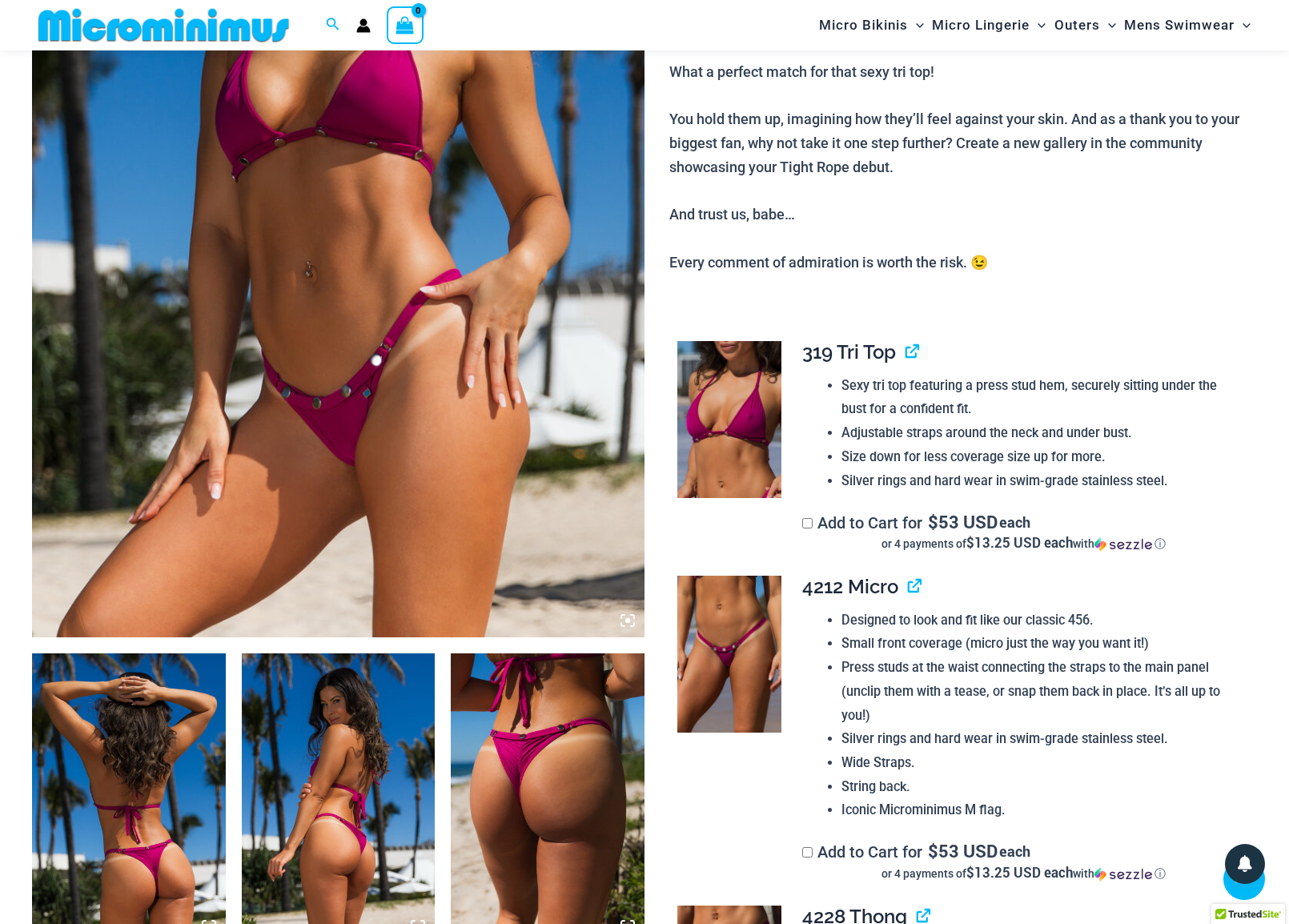
scroll to position [346, 0]
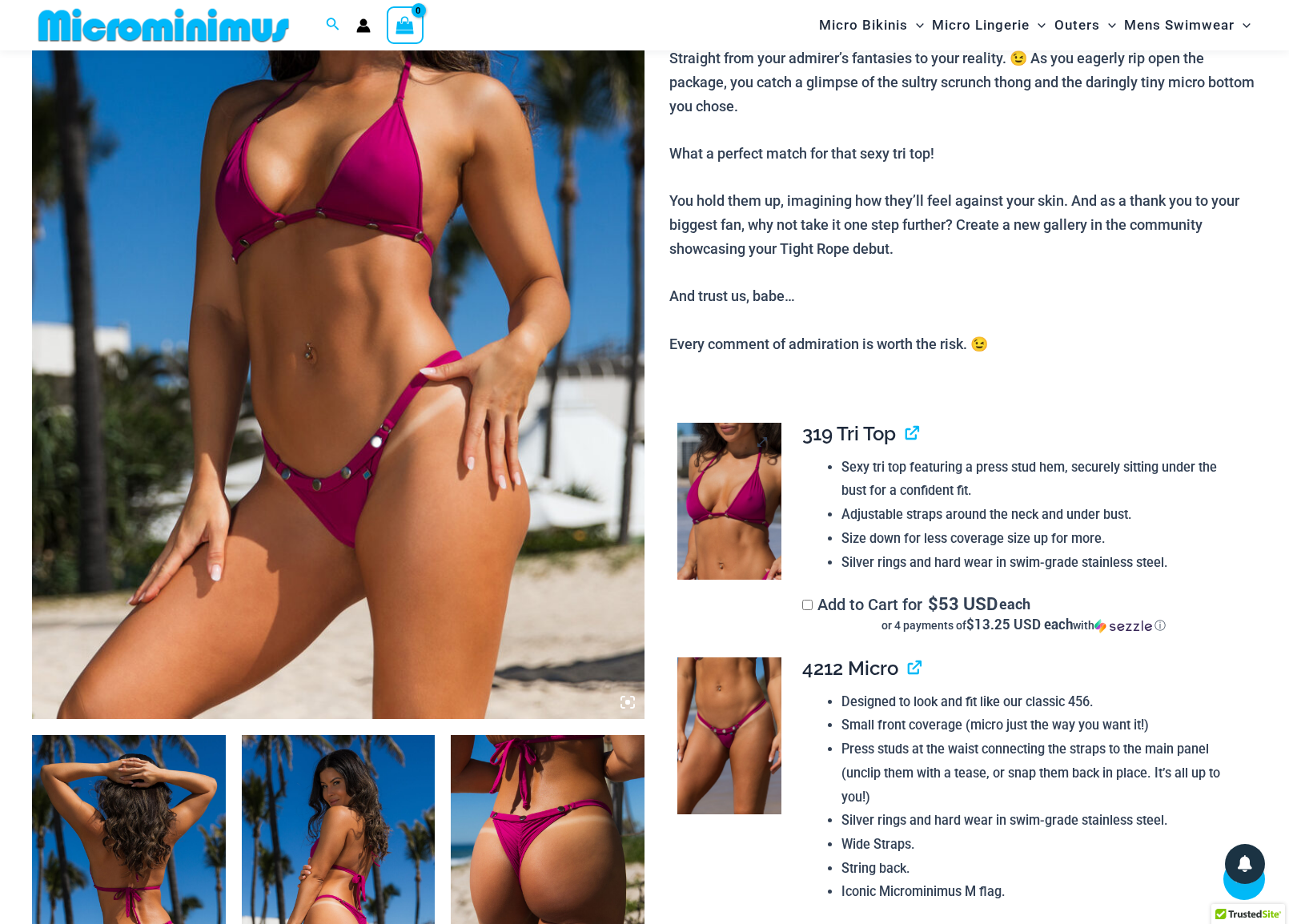
click at [714, 489] on img at bounding box center [730, 501] width 105 height 157
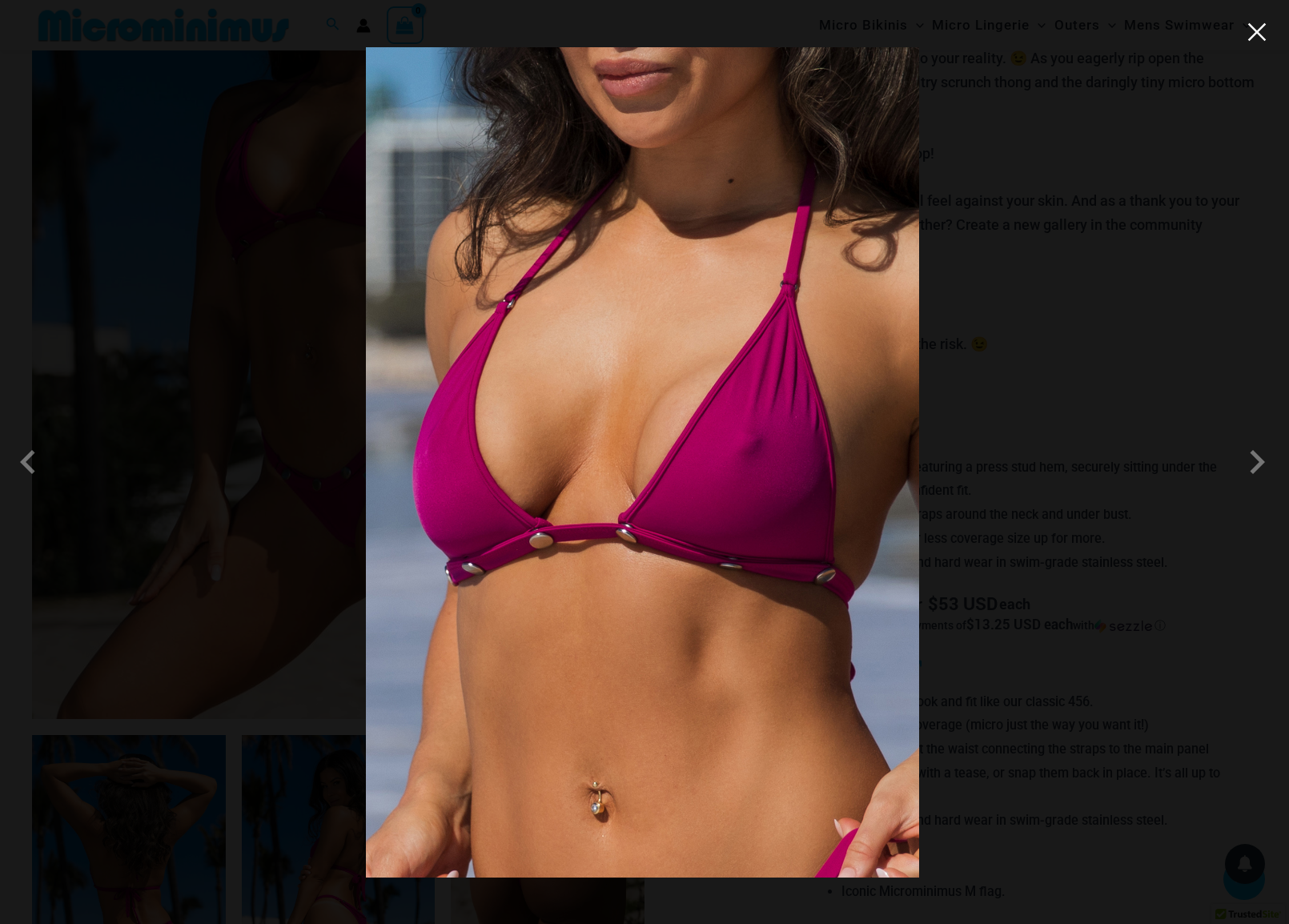
click at [1258, 43] on button "Close" at bounding box center [1258, 32] width 24 height 24
